Goal: Task Accomplishment & Management: Use online tool/utility

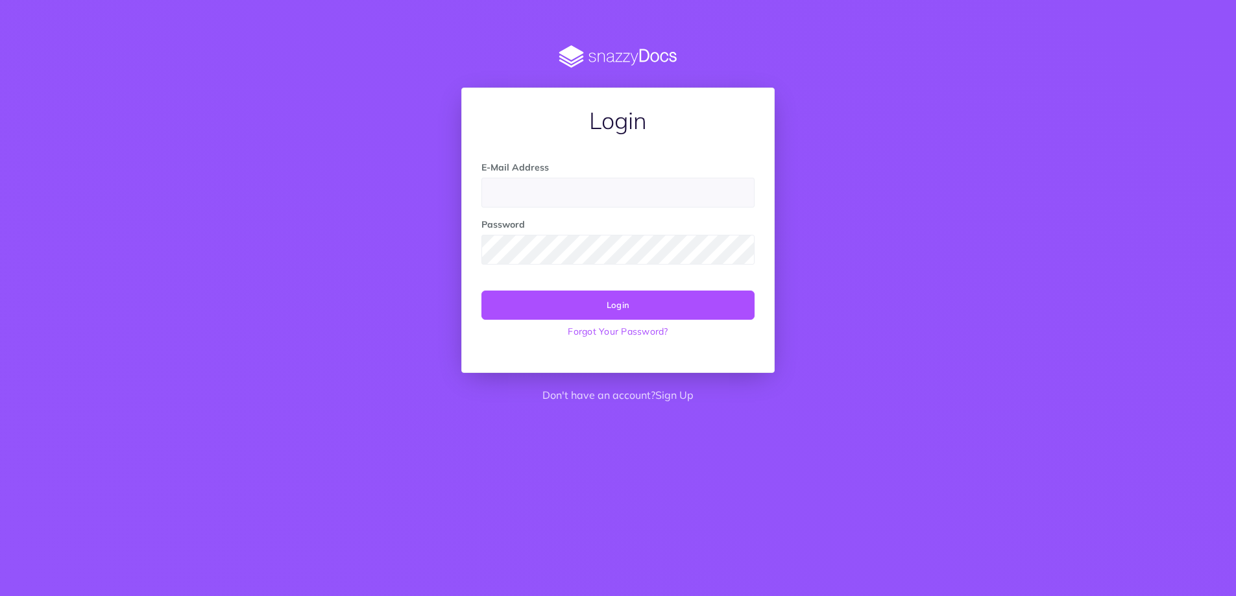
click at [527, 196] on input "email" at bounding box center [618, 193] width 273 height 30
type input "rrasilla@viewtinet.com"
click at [482, 291] on button "Login" at bounding box center [618, 305] width 273 height 29
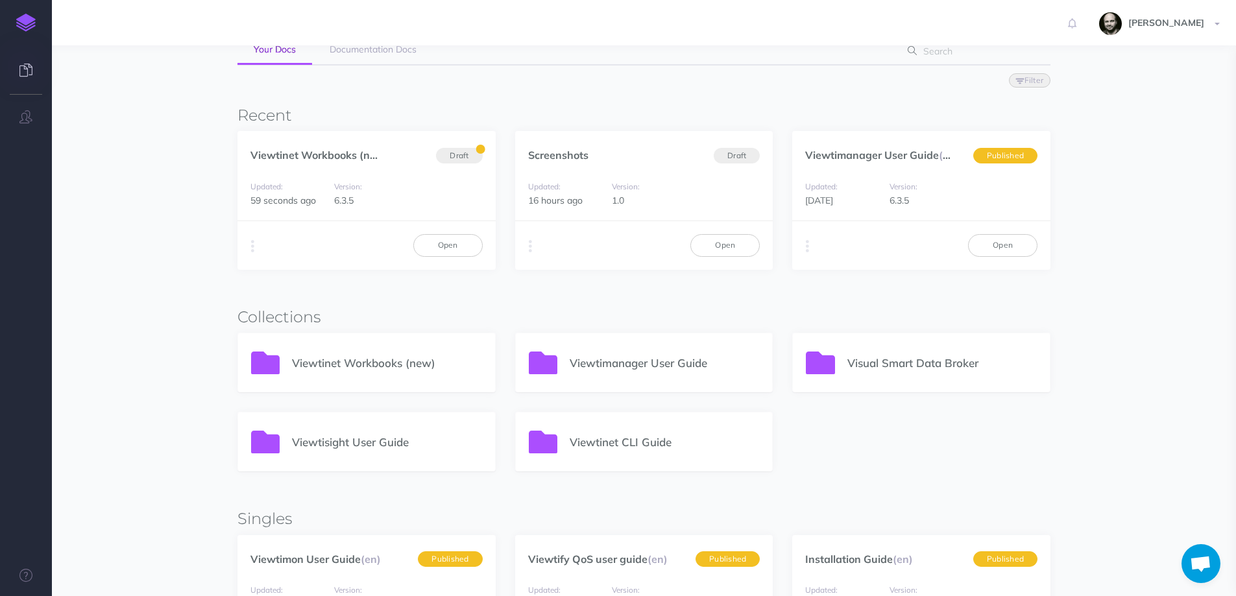
scroll to position [173, 0]
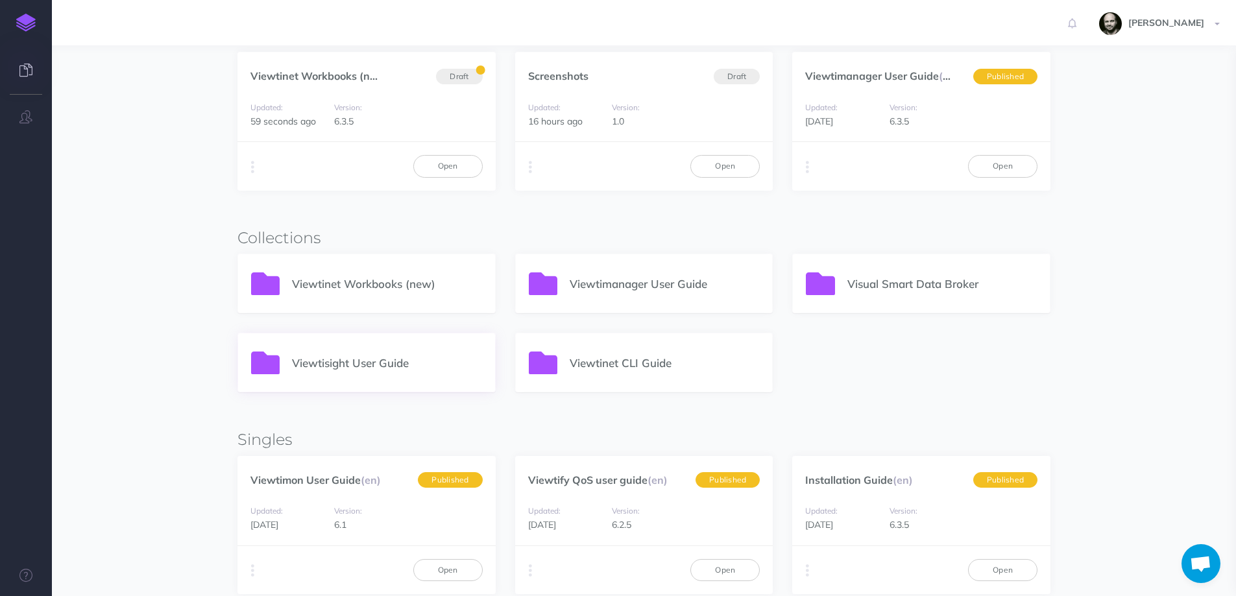
click at [334, 359] on p "Viewtisight User Guide" at bounding box center [387, 363] width 190 height 18
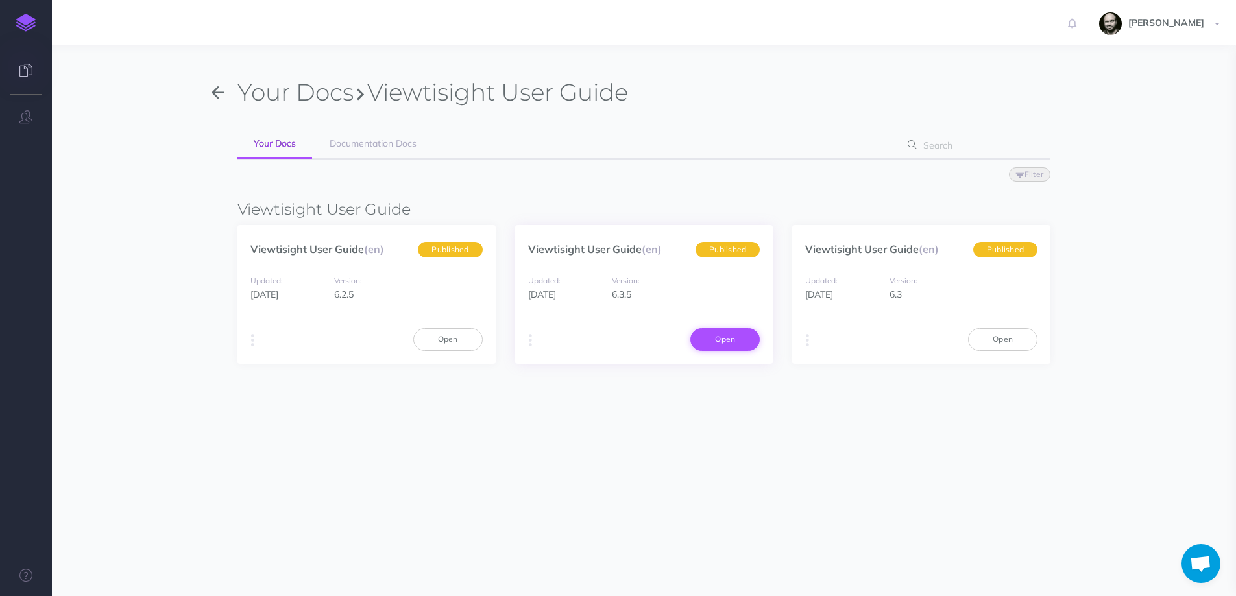
click at [710, 342] on link "Open" at bounding box center [725, 339] width 69 height 22
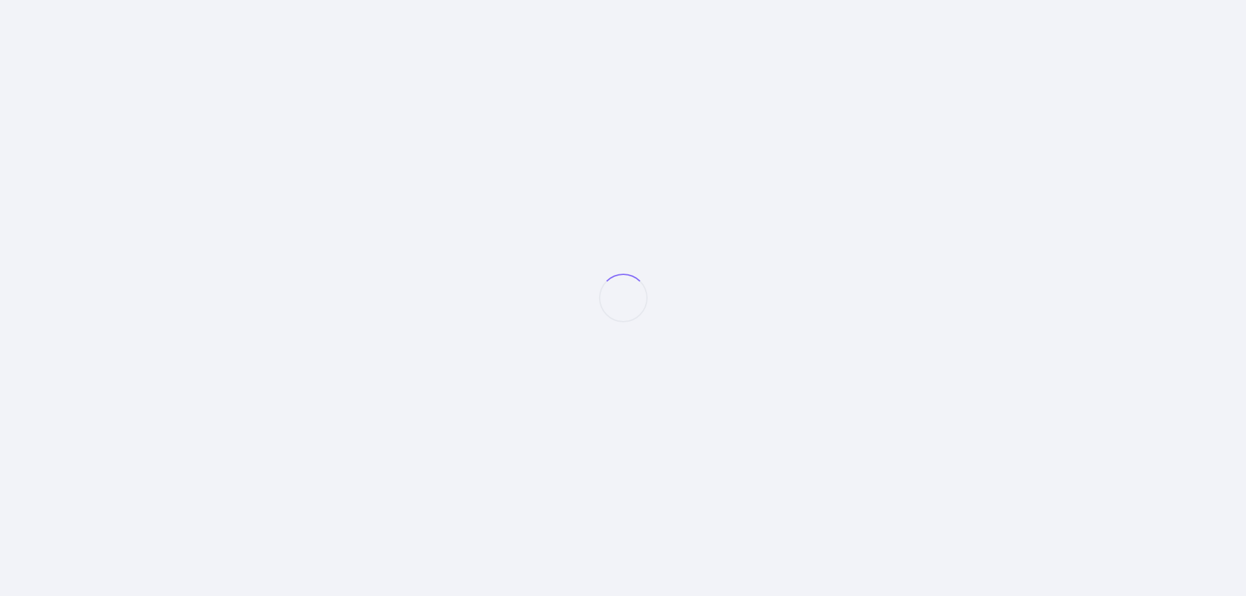
select select "6.3.5"
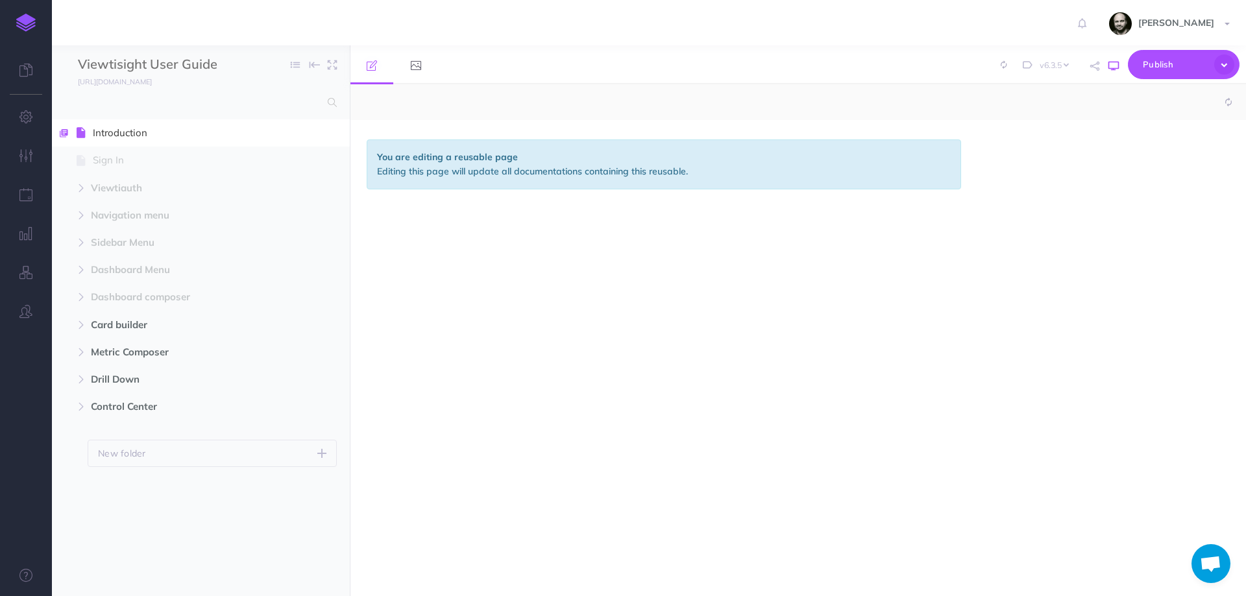
select select "null"
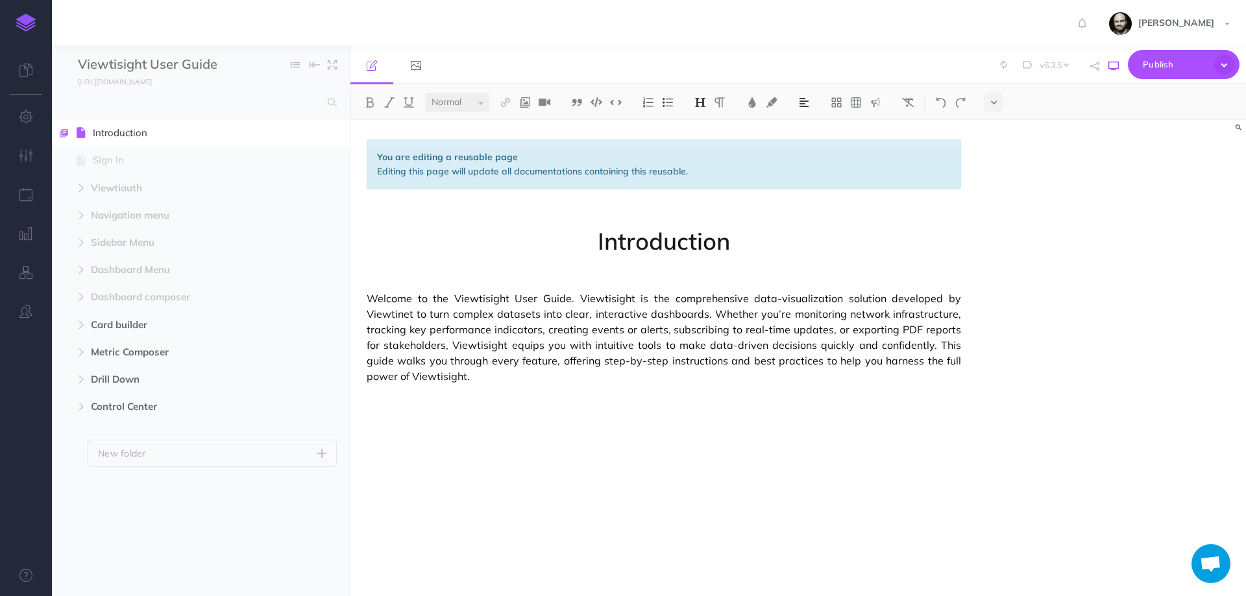
click at [1118, 68] on icon "button" at bounding box center [1114, 66] width 10 height 10
